Goal: Task Accomplishment & Management: Complete application form

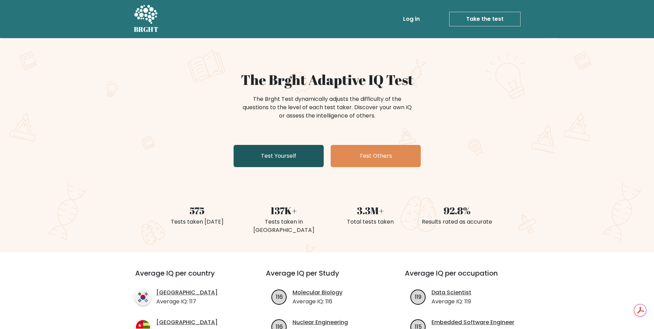
click at [315, 156] on link "Test Yourself" at bounding box center [278, 156] width 90 height 22
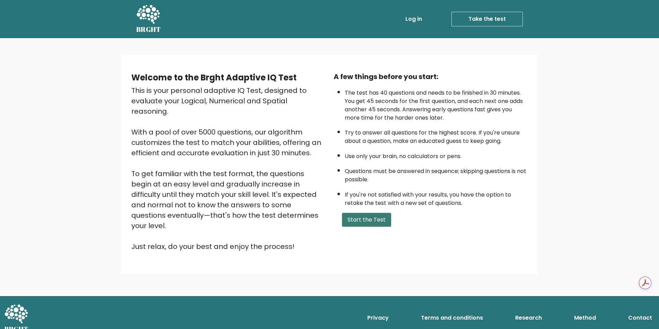
click at [361, 219] on button "Start the Test" at bounding box center [366, 220] width 49 height 14
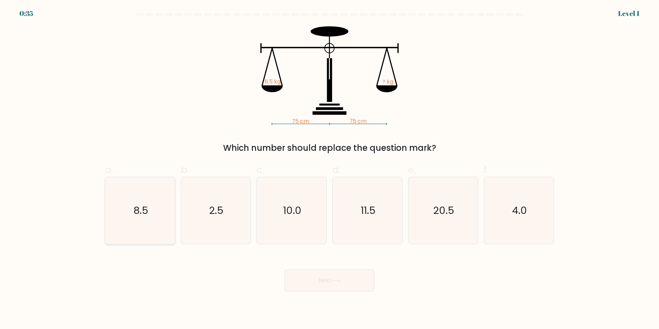
click at [124, 200] on icon "8.5" at bounding box center [140, 210] width 67 height 67
click at [329, 169] on input "a. 8.5" at bounding box center [329, 167] width 0 height 5
radio input "true"
click at [307, 280] on button "Next" at bounding box center [329, 280] width 90 height 22
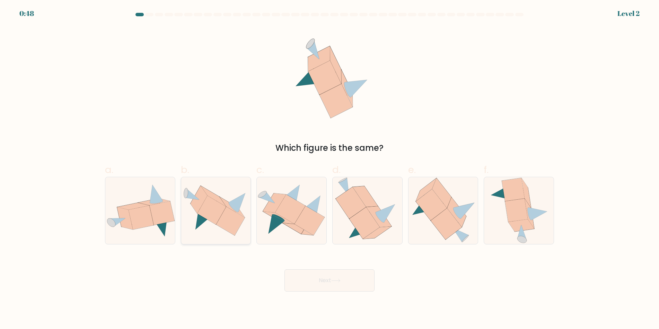
click at [222, 220] on icon at bounding box center [230, 220] width 29 height 29
click at [329, 169] on input "b." at bounding box center [329, 167] width 0 height 5
radio input "true"
click at [313, 274] on button "Next" at bounding box center [329, 280] width 90 height 22
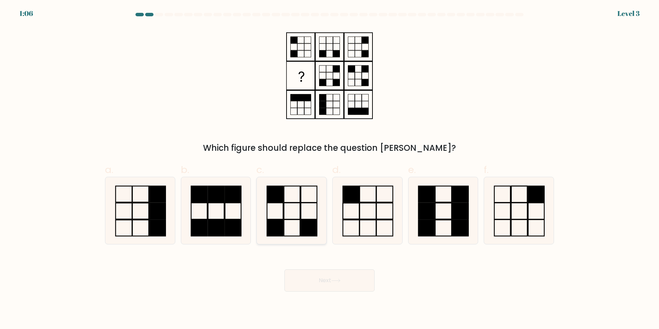
click at [305, 214] on icon at bounding box center [291, 210] width 67 height 67
click at [329, 169] on input "c." at bounding box center [329, 167] width 0 height 5
radio input "true"
click at [351, 286] on button "Next" at bounding box center [329, 280] width 90 height 22
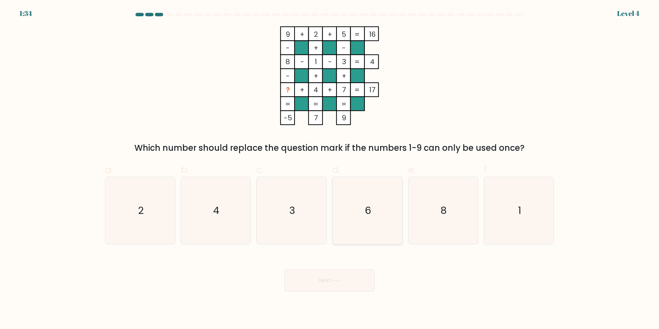
click at [373, 212] on icon "6" at bounding box center [367, 210] width 67 height 67
click at [330, 169] on input "d. 6" at bounding box center [329, 167] width 0 height 5
radio input "true"
click at [360, 278] on button "Next" at bounding box center [329, 280] width 90 height 22
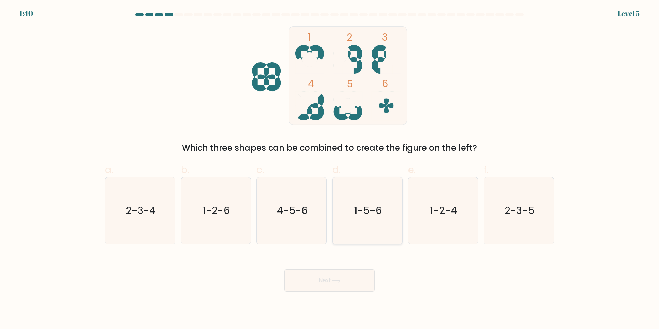
click at [365, 196] on icon "1-5-6" at bounding box center [367, 210] width 67 height 67
click at [330, 169] on input "d. 1-5-6" at bounding box center [329, 167] width 0 height 5
radio input "true"
click at [360, 282] on button "Next" at bounding box center [329, 280] width 90 height 22
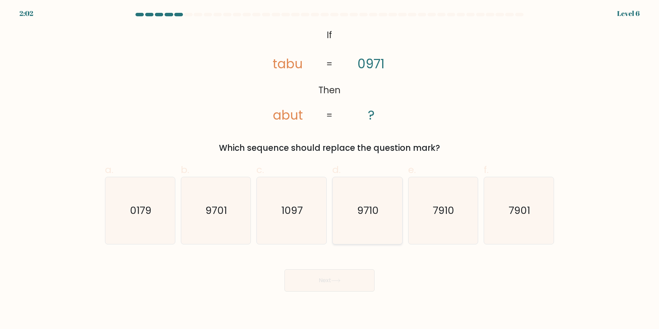
click at [339, 207] on icon "9710" at bounding box center [367, 210] width 67 height 67
click at [330, 169] on input "d. 9710" at bounding box center [329, 167] width 0 height 5
radio input "true"
click at [355, 283] on button "Next" at bounding box center [329, 280] width 90 height 22
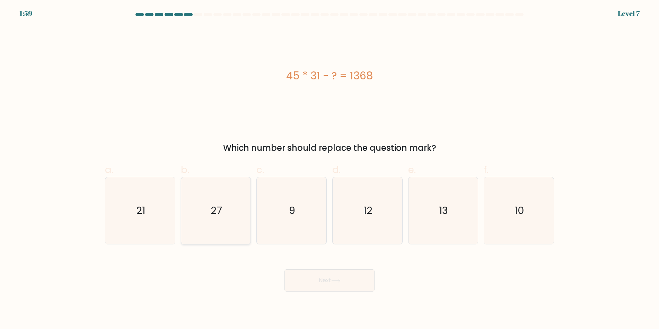
click at [212, 225] on icon "27" at bounding box center [215, 210] width 67 height 67
click at [329, 169] on input "b. 27" at bounding box center [329, 167] width 0 height 5
radio input "true"
click at [307, 281] on button "Next" at bounding box center [329, 280] width 90 height 22
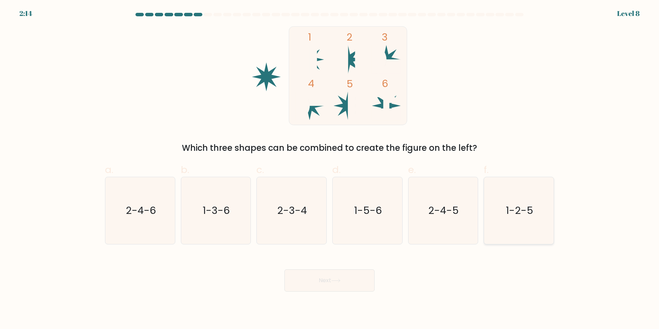
click at [508, 205] on text "1-2-5" at bounding box center [519, 210] width 27 height 14
click at [330, 169] on input "f. 1-2-5" at bounding box center [329, 167] width 0 height 5
radio input "true"
click at [348, 282] on button "Next" at bounding box center [329, 280] width 90 height 22
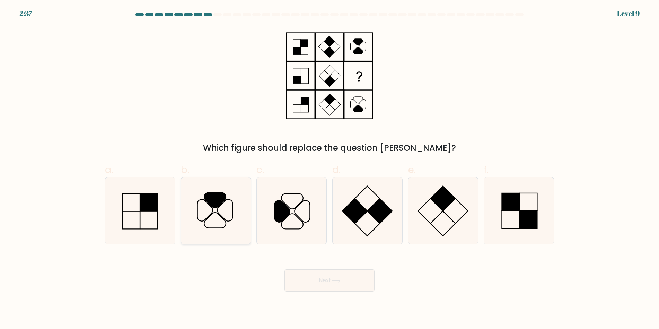
click at [222, 211] on icon at bounding box center [215, 210] width 67 height 67
click at [329, 169] on input "b." at bounding box center [329, 167] width 0 height 5
radio input "true"
click at [348, 277] on button "Next" at bounding box center [329, 280] width 90 height 22
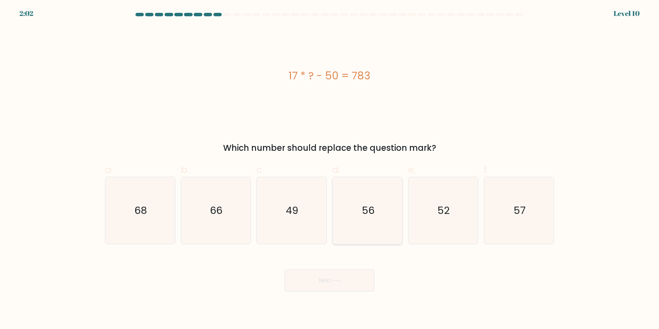
click at [375, 209] on icon "56" at bounding box center [367, 210] width 67 height 67
click at [330, 169] on input "d. 56" at bounding box center [329, 167] width 0 height 5
radio input "true"
click at [358, 279] on button "Next" at bounding box center [329, 280] width 90 height 22
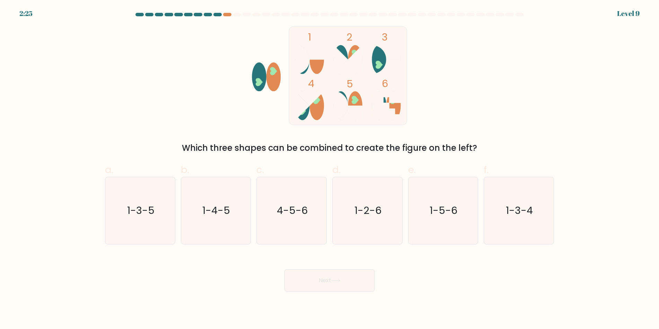
click at [318, 65] on ellipse at bounding box center [317, 59] width 15 height 29
click at [318, 69] on ellipse at bounding box center [317, 59] width 15 height 29
click at [145, 213] on text "1-3-5" at bounding box center [140, 210] width 27 height 14
click at [329, 169] on input "a. 1-3-5" at bounding box center [329, 167] width 0 height 5
radio input "true"
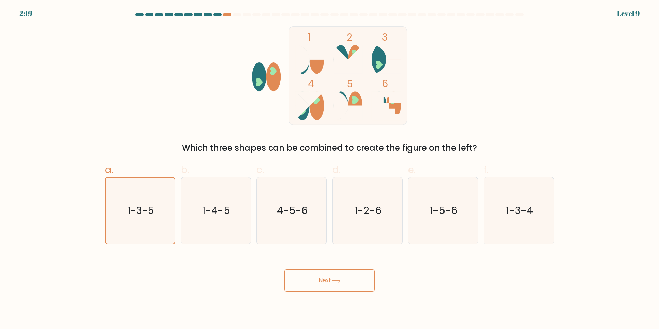
click at [313, 286] on button "Next" at bounding box center [329, 280] width 90 height 22
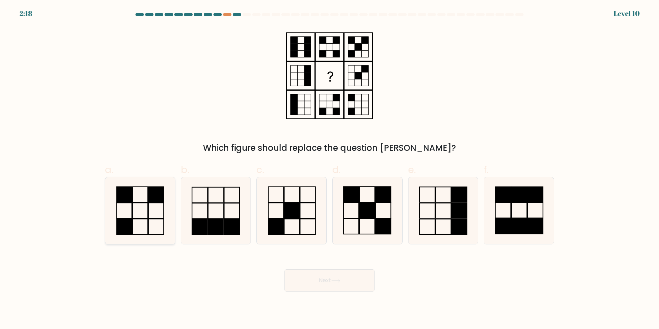
click at [151, 204] on icon at bounding box center [140, 210] width 67 height 67
click at [329, 169] on input "a." at bounding box center [329, 167] width 0 height 5
radio input "true"
click at [307, 292] on body "2:17 Level 10" at bounding box center [329, 164] width 659 height 329
click at [308, 285] on button "Next" at bounding box center [329, 280] width 90 height 22
